Goal: Task Accomplishment & Management: Manage account settings

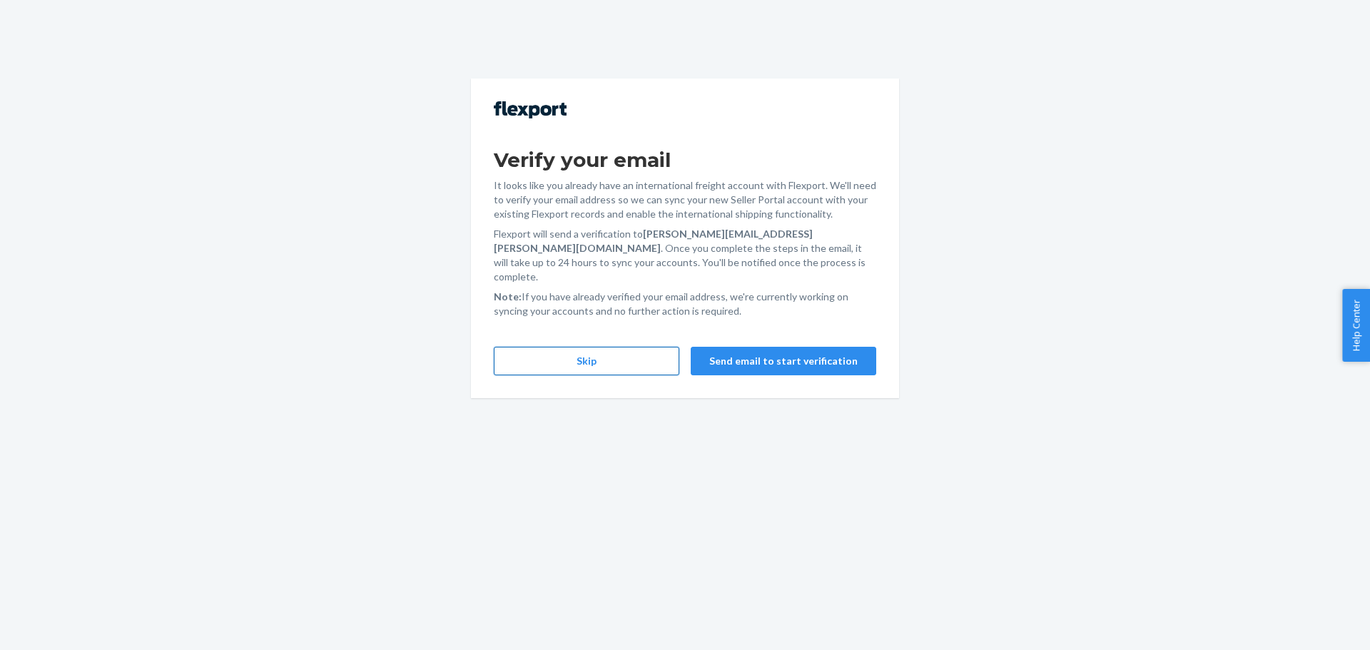
click at [610, 350] on button "Skip" at bounding box center [587, 361] width 186 height 29
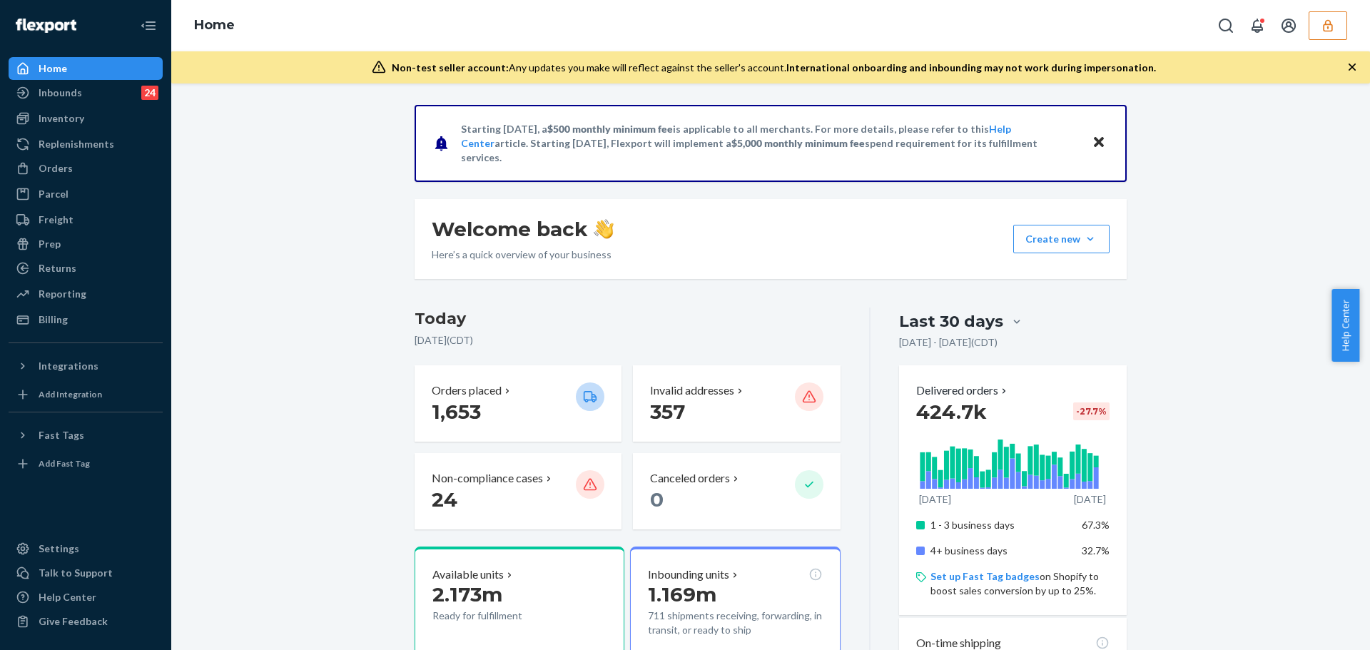
click at [1328, 26] on icon "button" at bounding box center [1327, 25] width 9 height 12
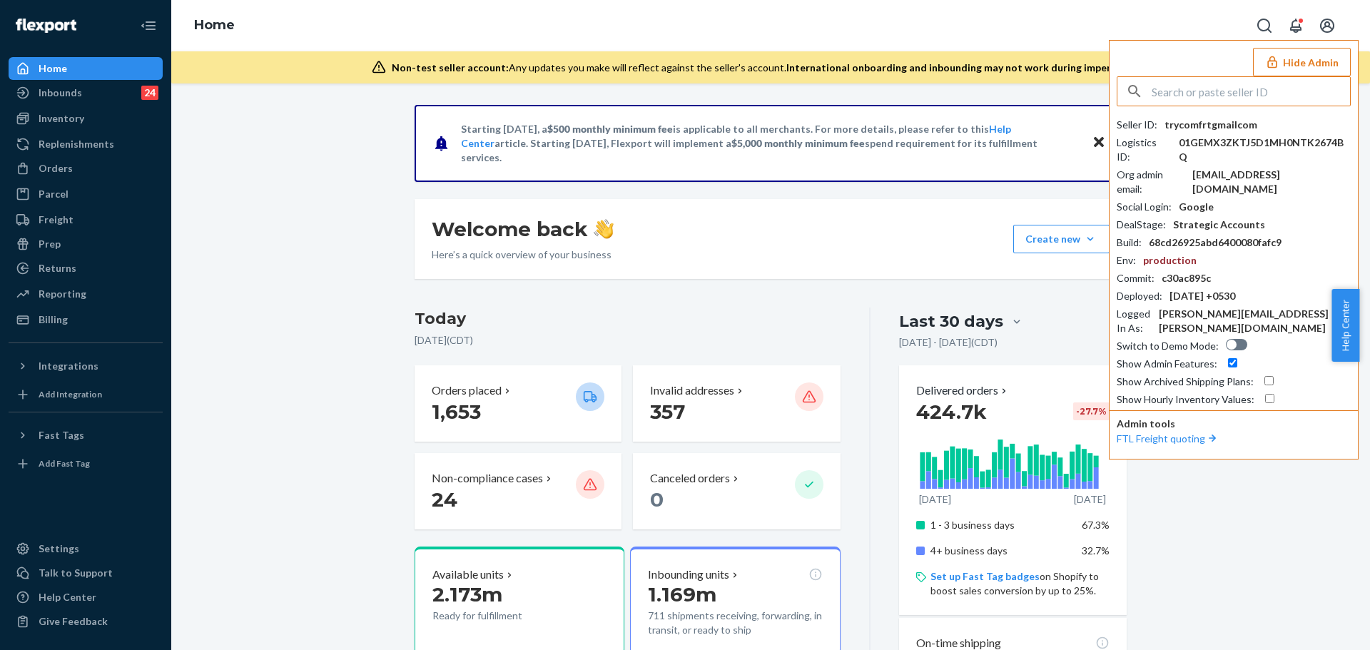
click at [1215, 93] on input "text" at bounding box center [1251, 91] width 198 height 29
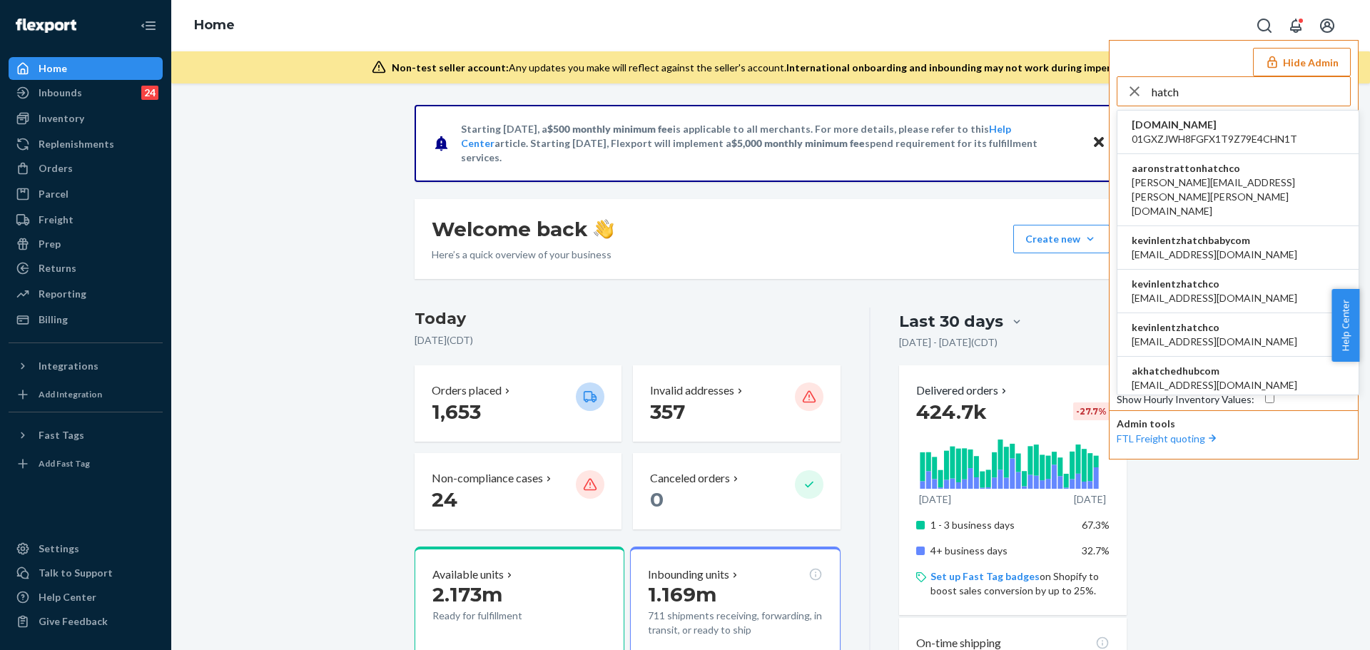
type input "hatch"
click at [1203, 248] on span "[EMAIL_ADDRESS][DOMAIN_NAME]" at bounding box center [1215, 255] width 166 height 14
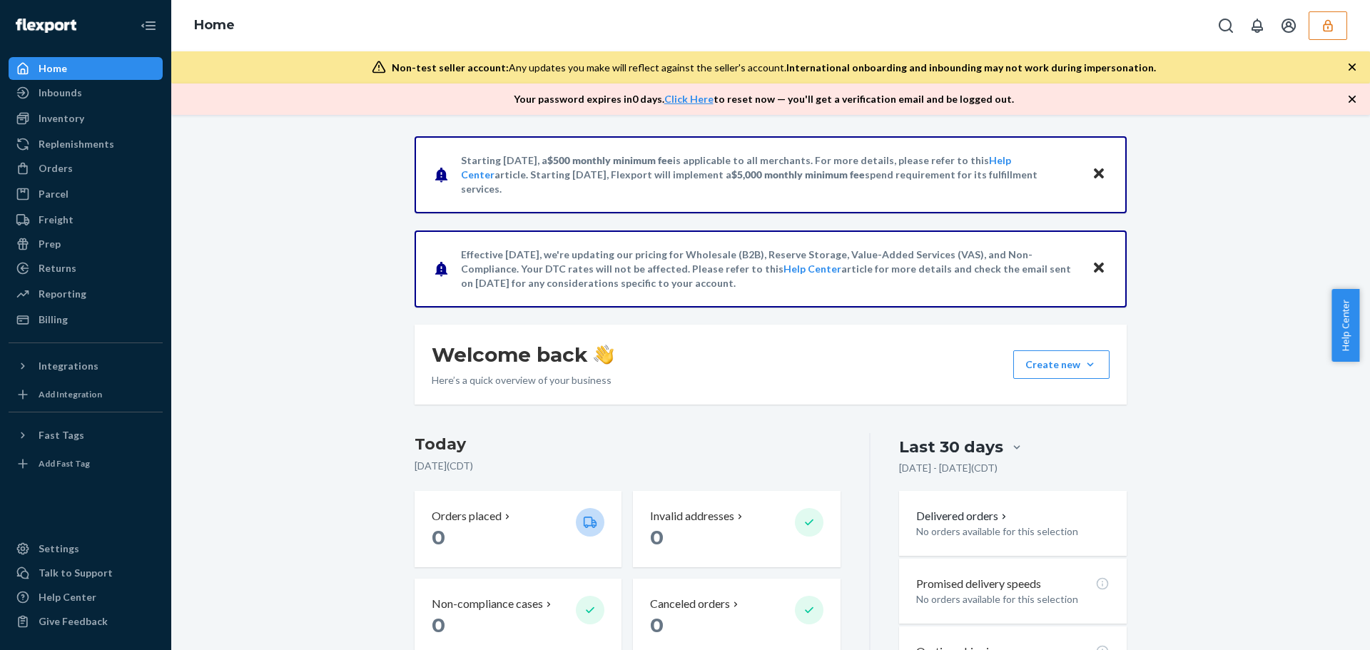
click at [1339, 33] on button "button" at bounding box center [1328, 25] width 39 height 29
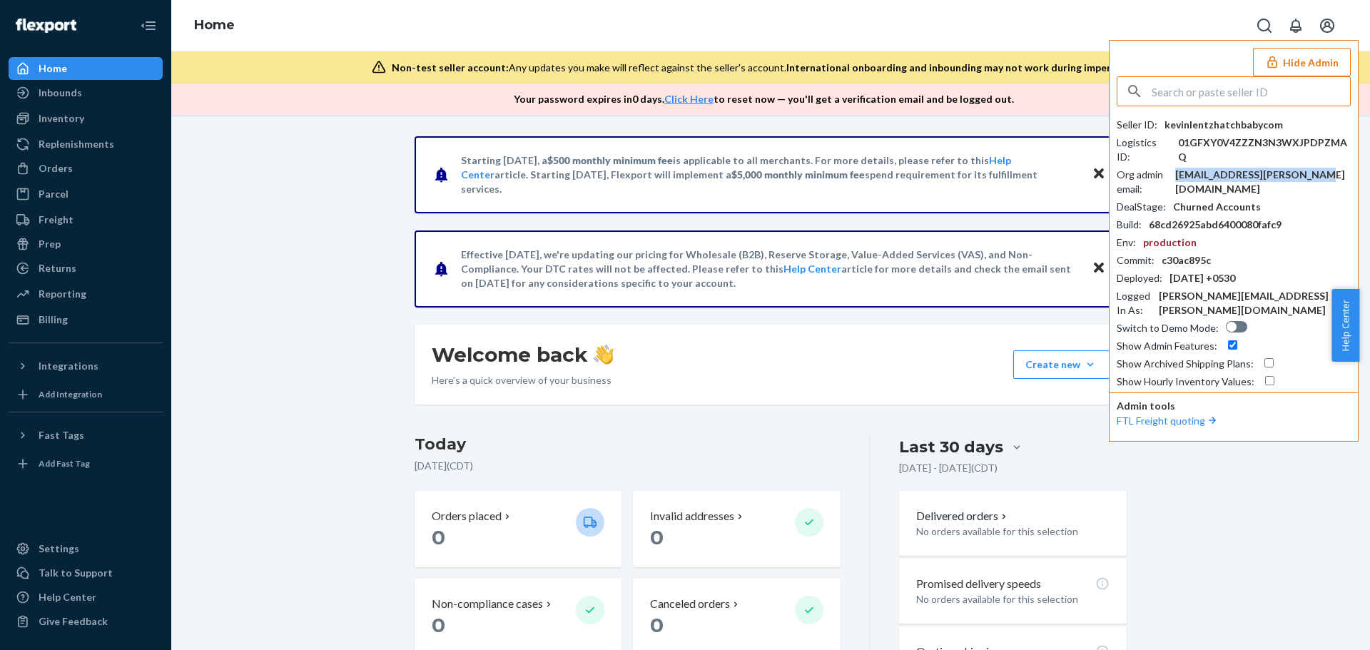
click at [1258, 168] on div "[EMAIL_ADDRESS][PERSON_NAME][DOMAIN_NAME]" at bounding box center [1263, 182] width 176 height 29
click at [1207, 96] on input "text" at bounding box center [1251, 91] width 198 height 29
type input "a"
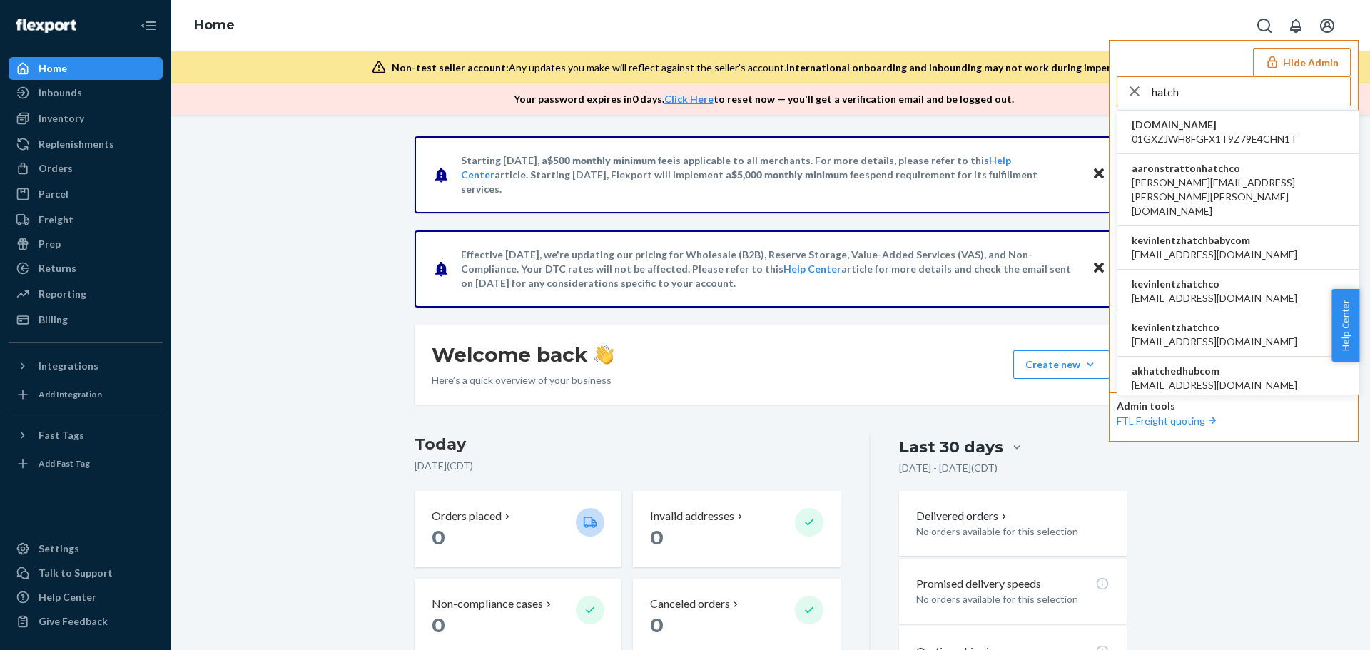
type input "hatch"
click at [1187, 291] on span "[EMAIL_ADDRESS][DOMAIN_NAME]" at bounding box center [1215, 298] width 166 height 14
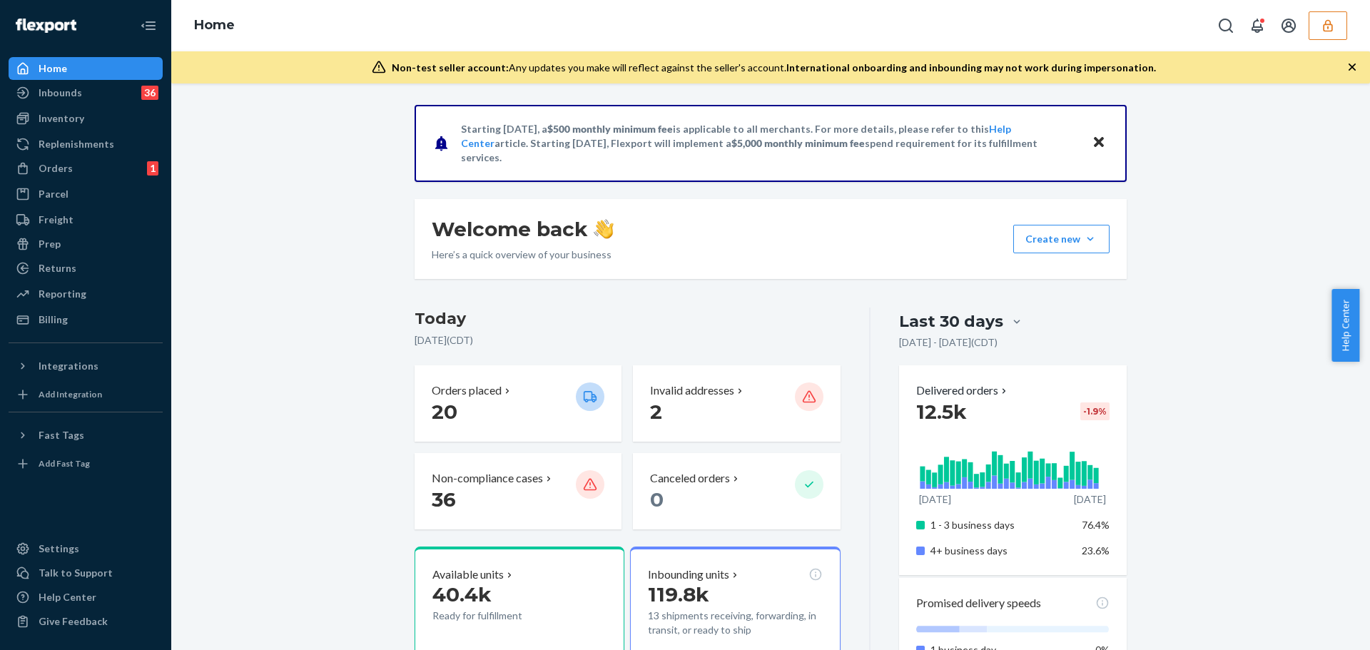
click at [1328, 19] on icon "button" at bounding box center [1328, 26] width 14 height 14
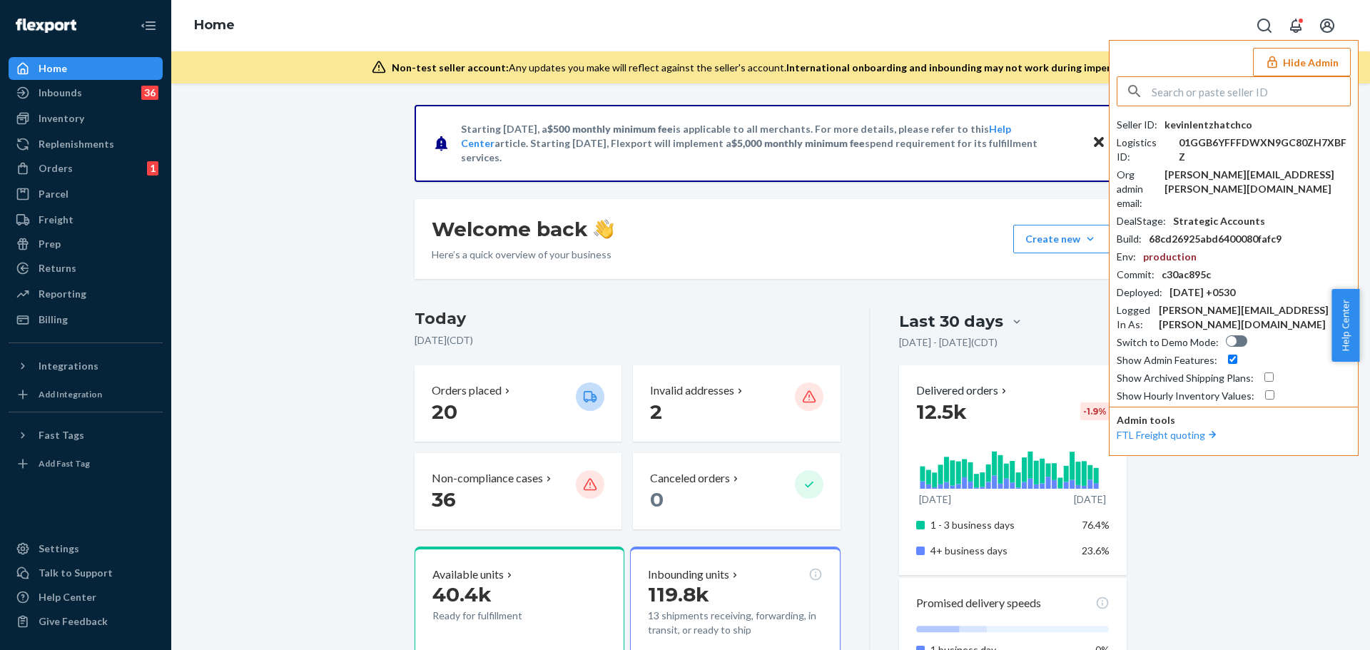
click at [1249, 168] on div "[PERSON_NAME][EMAIL_ADDRESS][PERSON_NAME][DOMAIN_NAME]" at bounding box center [1257, 182] width 186 height 29
click at [1251, 168] on div "[PERSON_NAME][EMAIL_ADDRESS][PERSON_NAME][DOMAIN_NAME]" at bounding box center [1257, 182] width 186 height 29
